Goal: Register for event/course

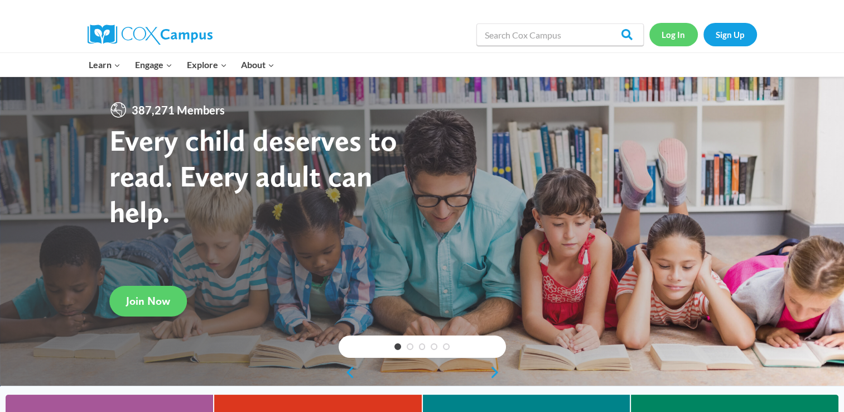
click at [666, 33] on link "Log In" at bounding box center [673, 34] width 49 height 23
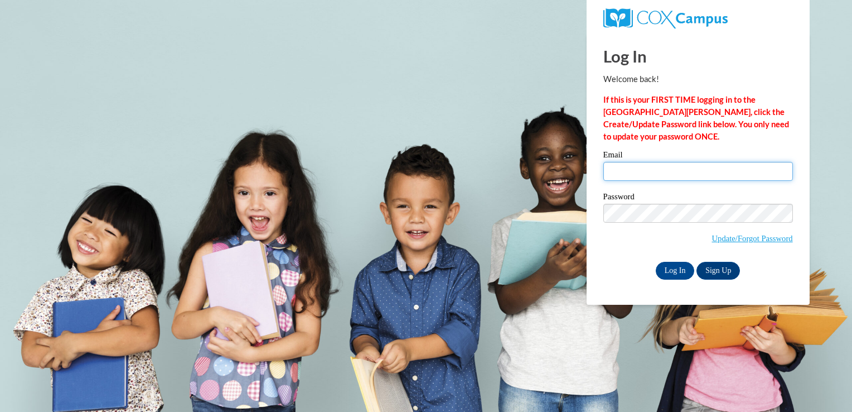
click at [635, 175] on input "Email" at bounding box center [699, 171] width 190 height 19
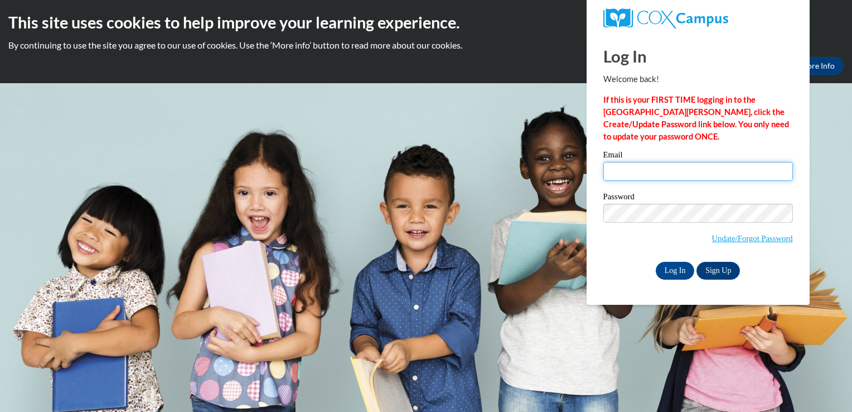
type input "[EMAIL_ADDRESS][DOMAIN_NAME]"
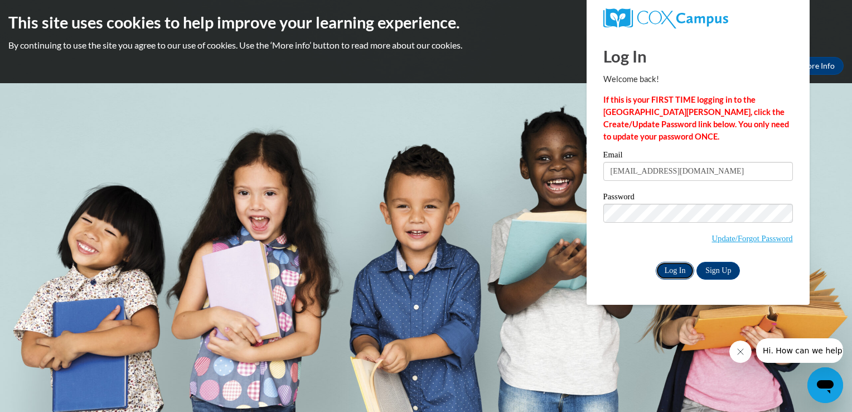
click at [674, 271] on input "Log In" at bounding box center [675, 271] width 39 height 18
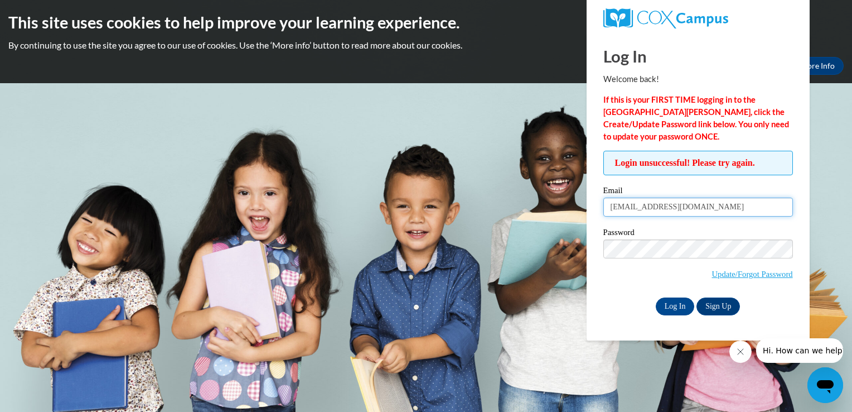
drag, startPoint x: 728, startPoint y: 204, endPoint x: 607, endPoint y: 199, distance: 121.2
click at [607, 199] on input "ddonahue@georgiasouthern.edu" at bounding box center [699, 206] width 190 height 19
type input "donahue.denise3@gmail.com"
click at [681, 309] on input "Log In" at bounding box center [675, 306] width 39 height 18
click at [734, 204] on input "donahue.denise3@gmail.com" at bounding box center [699, 206] width 190 height 19
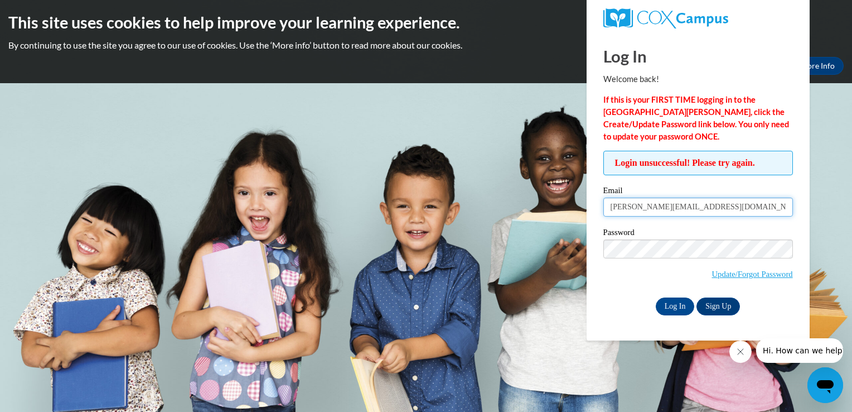
type input "ddonahue@georgiasouthern.edu"
click at [682, 301] on input "Log In" at bounding box center [675, 306] width 39 height 18
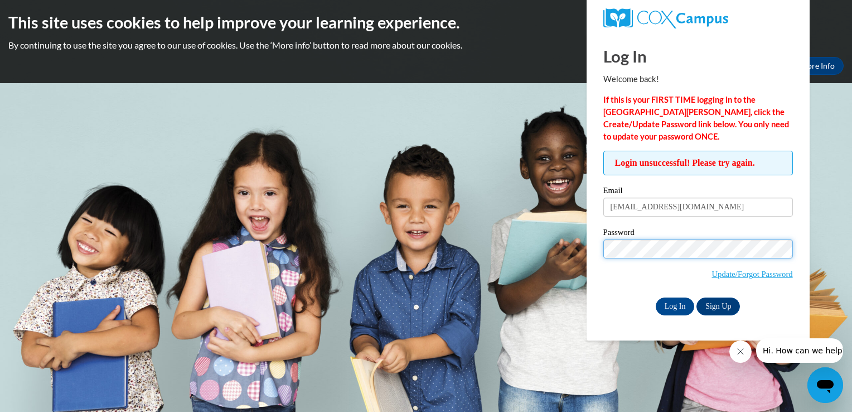
click at [598, 244] on div "Login unsuccessful! Please try again. Please enter your email! Please enter you…" at bounding box center [698, 233] width 206 height 164
click at [656, 297] on input "Log In" at bounding box center [675, 306] width 39 height 18
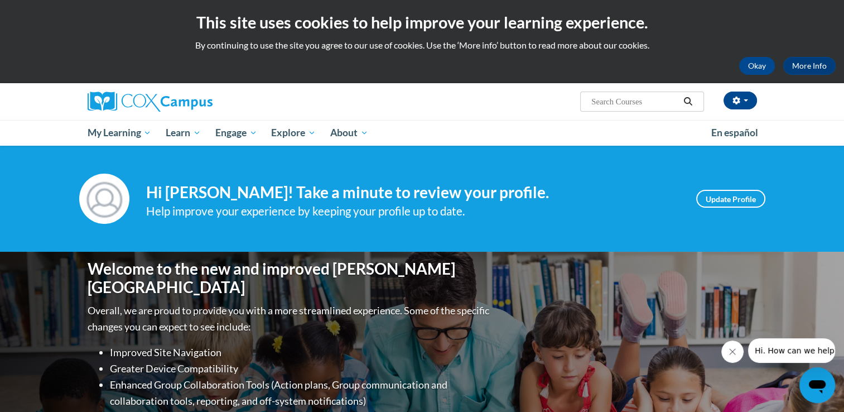
click at [645, 103] on input "Search..." at bounding box center [634, 101] width 89 height 13
click at [602, 104] on input "Search..." at bounding box center [634, 101] width 89 height 13
type input "pk"
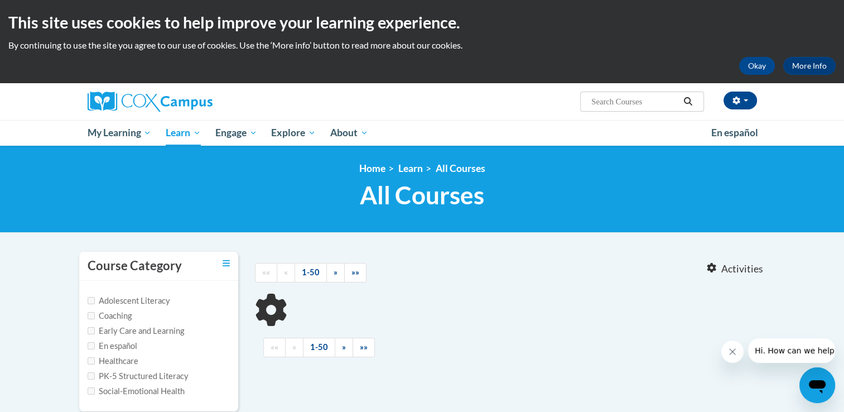
type input "pk"
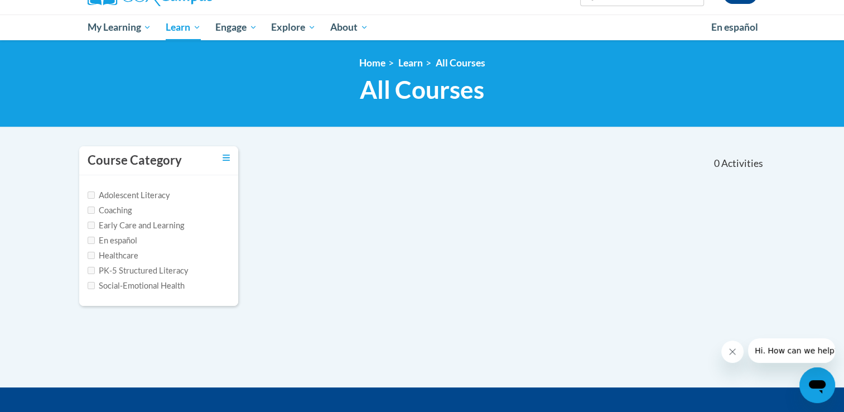
scroll to position [112, 0]
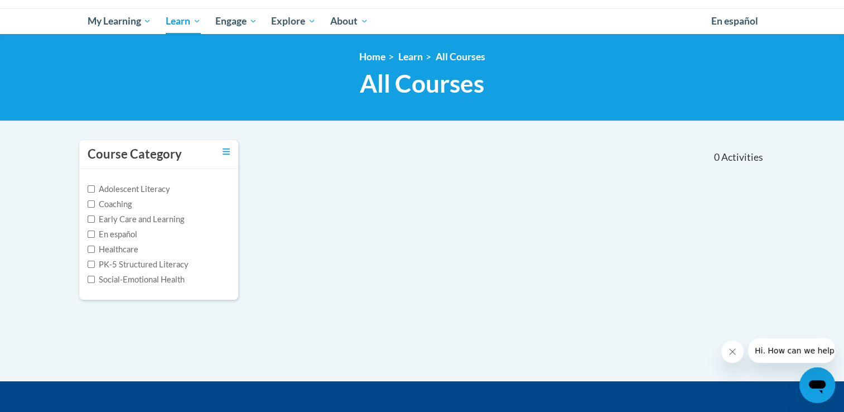
click at [126, 265] on label "PK-5 Structured Literacy" at bounding box center [138, 264] width 101 height 12
click at [95, 265] on input "PK-5 Structured Literacy" at bounding box center [91, 264] width 7 height 7
checkbox input "true"
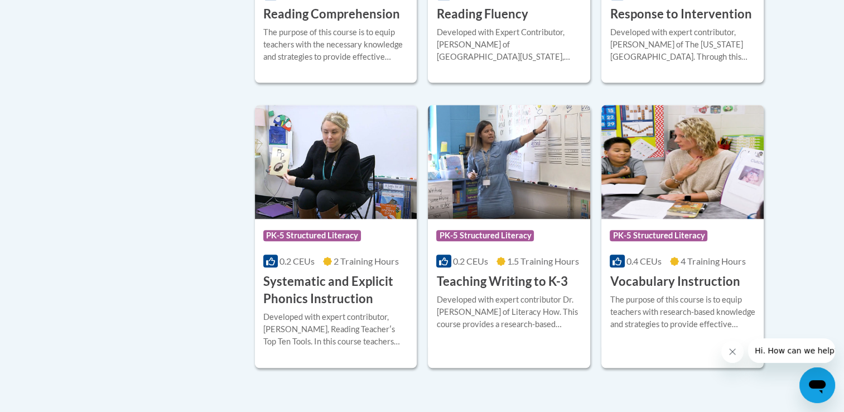
scroll to position [1060, 0]
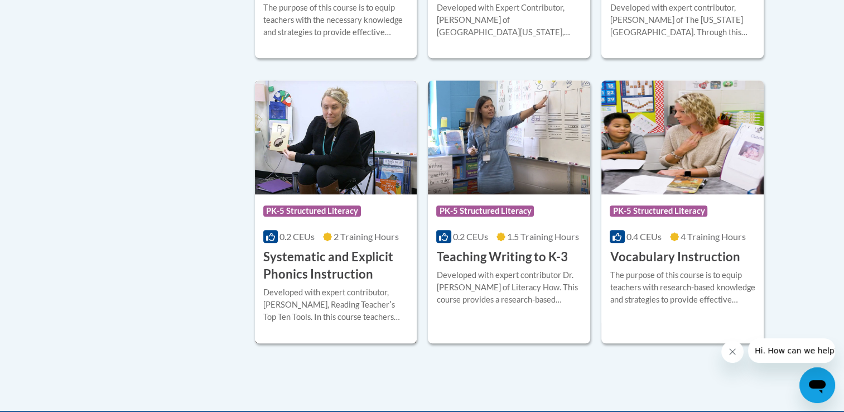
click at [303, 267] on h3 "Systematic and Explicit Phonics Instruction" at bounding box center [336, 265] width 146 height 35
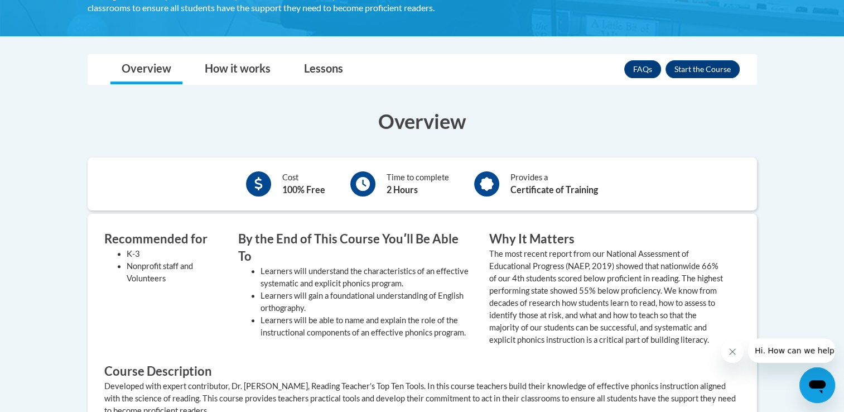
scroll to position [279, 0]
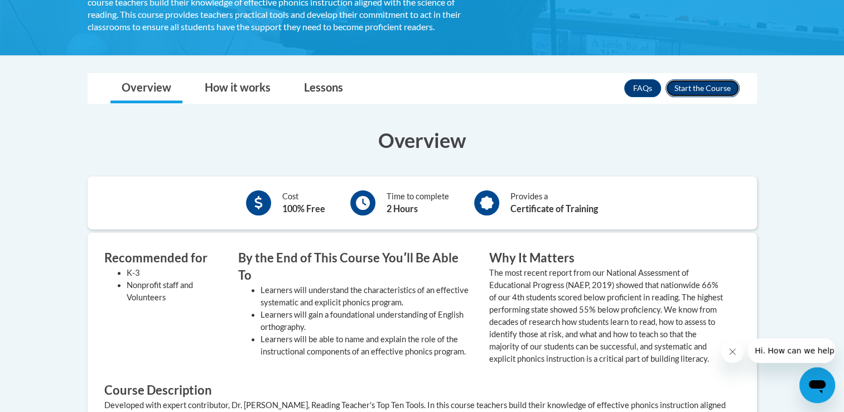
click at [707, 89] on button "Enroll" at bounding box center [703, 88] width 74 height 18
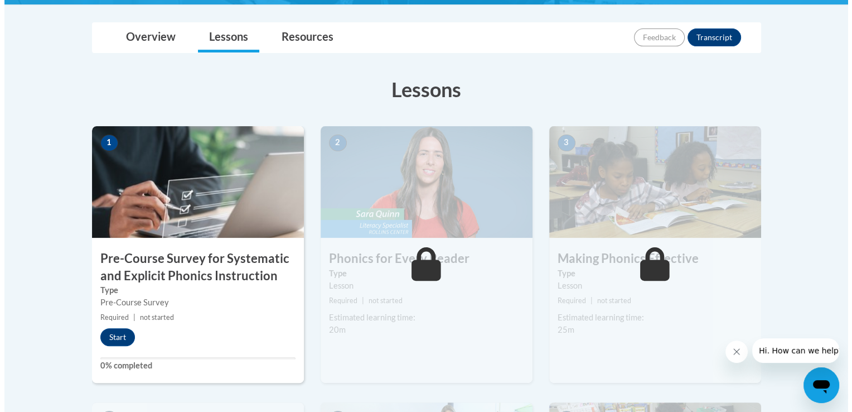
scroll to position [279, 0]
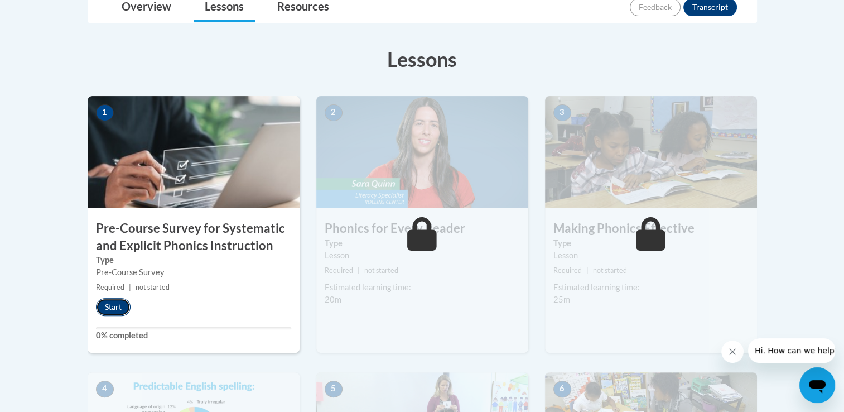
click at [114, 314] on button "Start" at bounding box center [113, 307] width 35 height 18
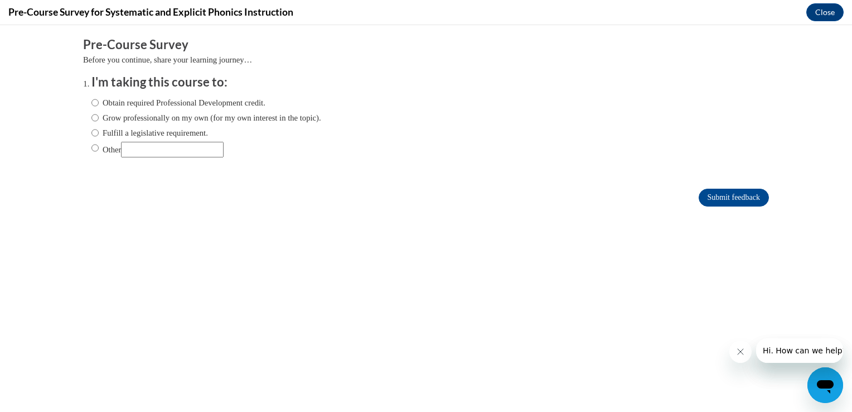
scroll to position [0, 0]
click at [91, 104] on input "Obtain required Professional Development credit." at bounding box center [94, 103] width 7 height 12
radio input "true"
click at [699, 192] on input "Submit feedback" at bounding box center [734, 198] width 70 height 18
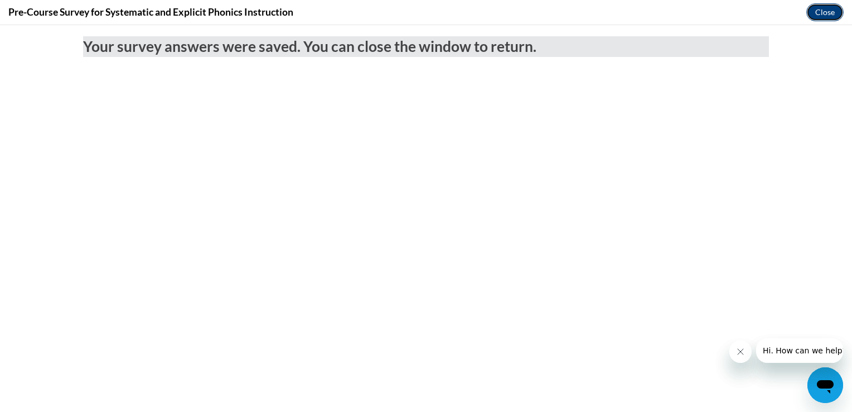
click at [823, 10] on button "Close" at bounding box center [825, 12] width 37 height 18
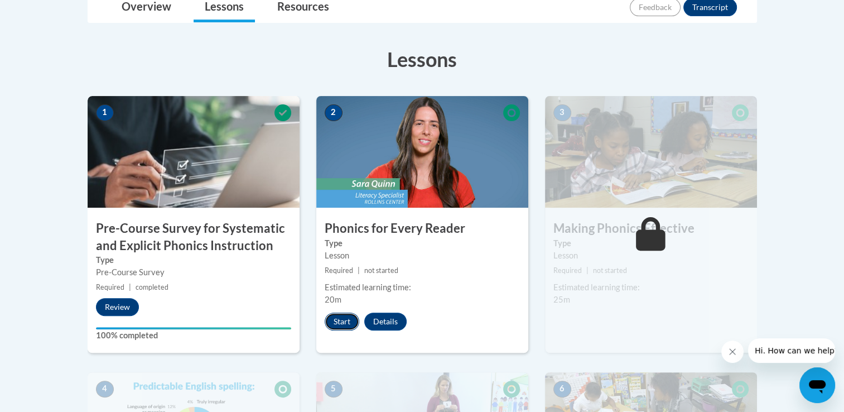
click at [348, 320] on button "Start" at bounding box center [342, 321] width 35 height 18
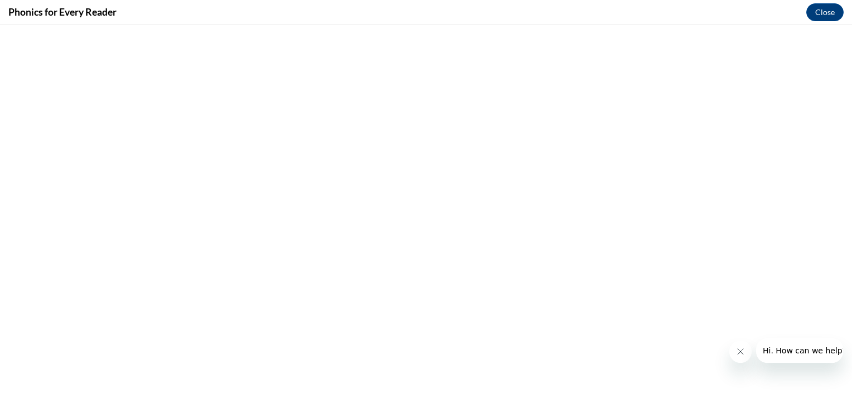
click at [747, 350] on button "Close message from company" at bounding box center [740, 351] width 22 height 22
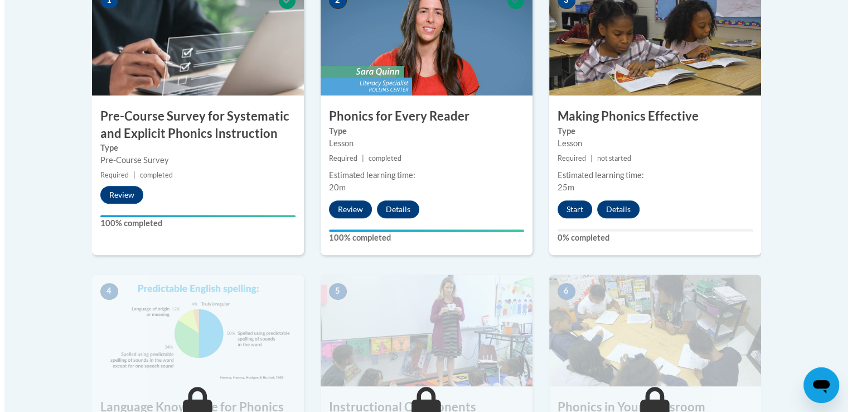
scroll to position [391, 0]
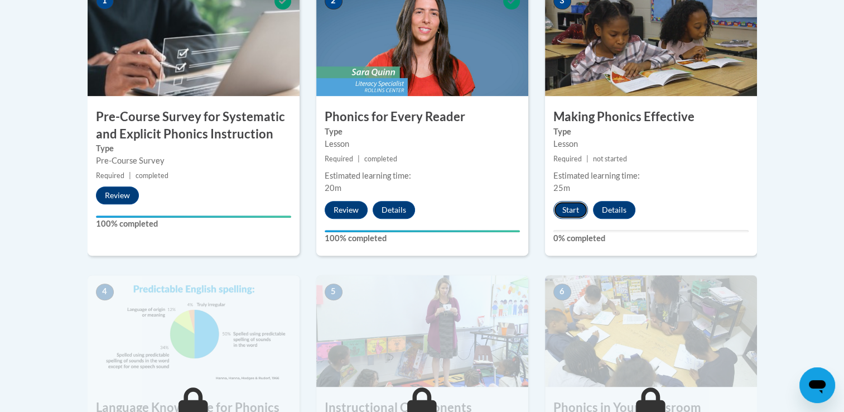
click at [561, 205] on button "Start" at bounding box center [570, 210] width 35 height 18
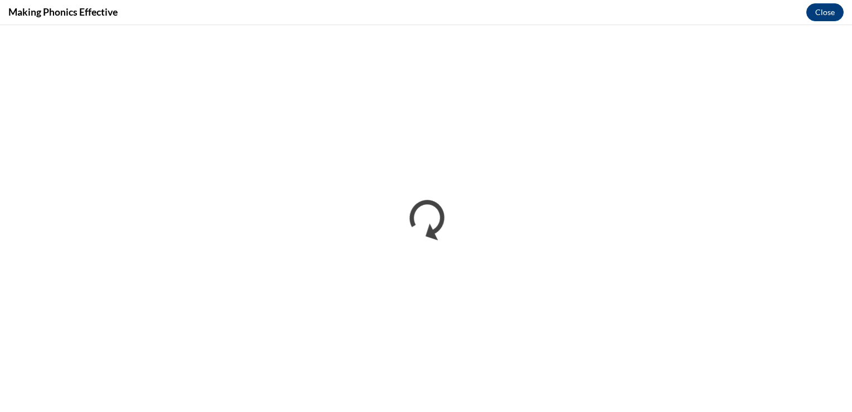
scroll to position [0, 0]
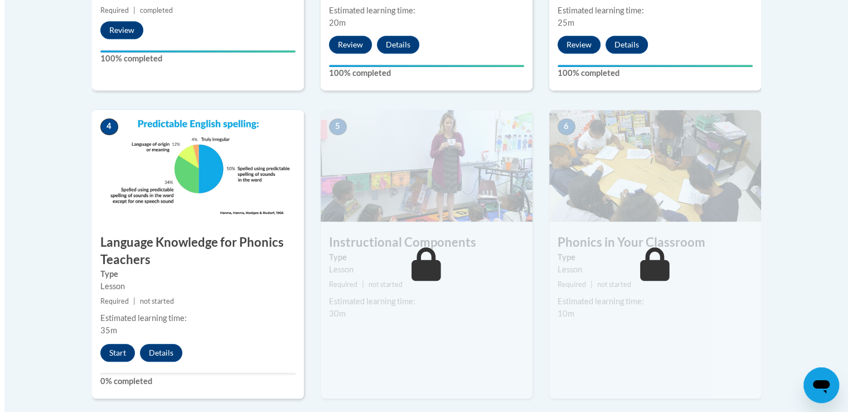
scroll to position [558, 0]
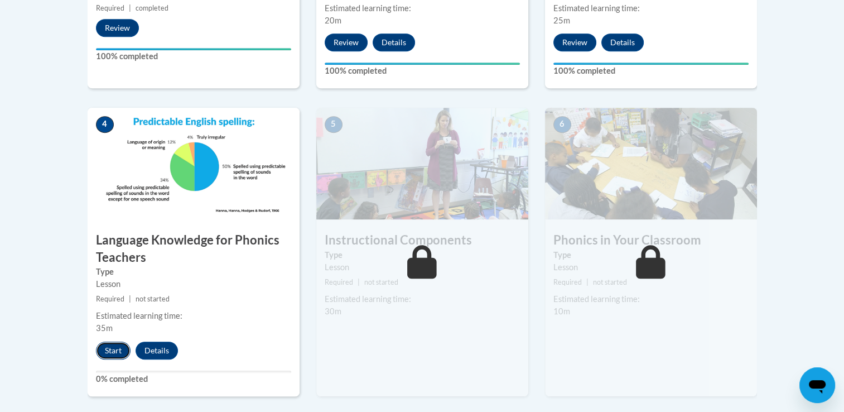
click at [115, 345] on button "Start" at bounding box center [113, 350] width 35 height 18
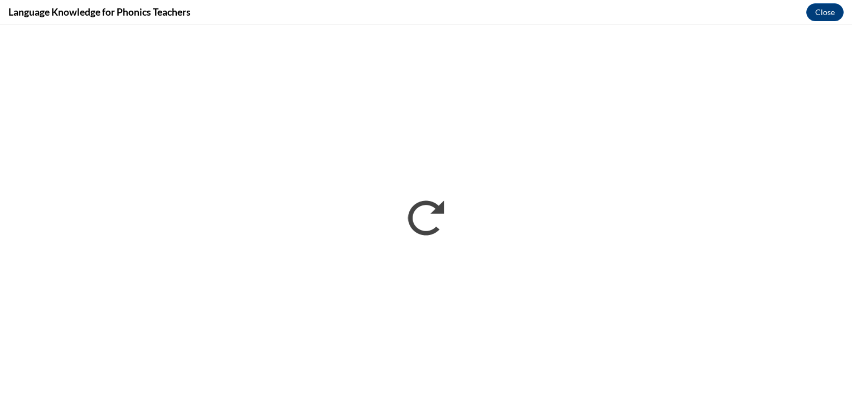
scroll to position [0, 0]
